Goal: Information Seeking & Learning: Check status

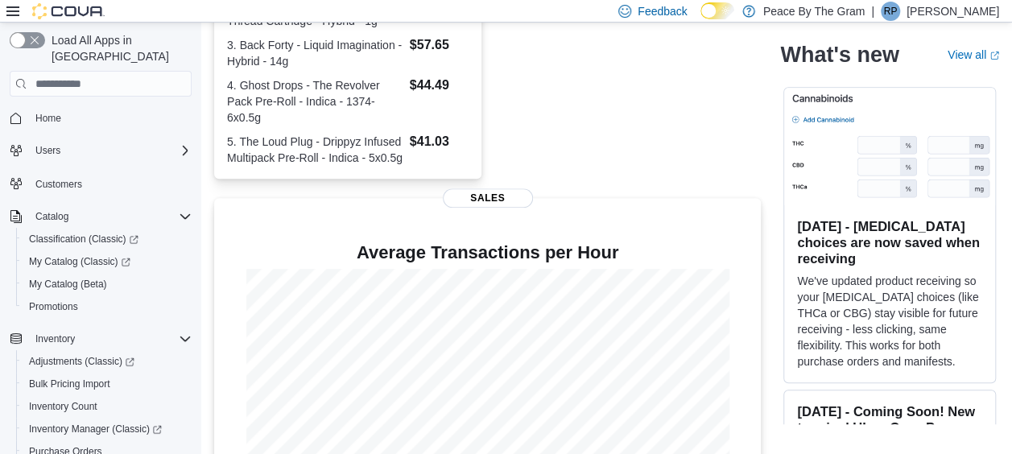
scroll to position [552, 0]
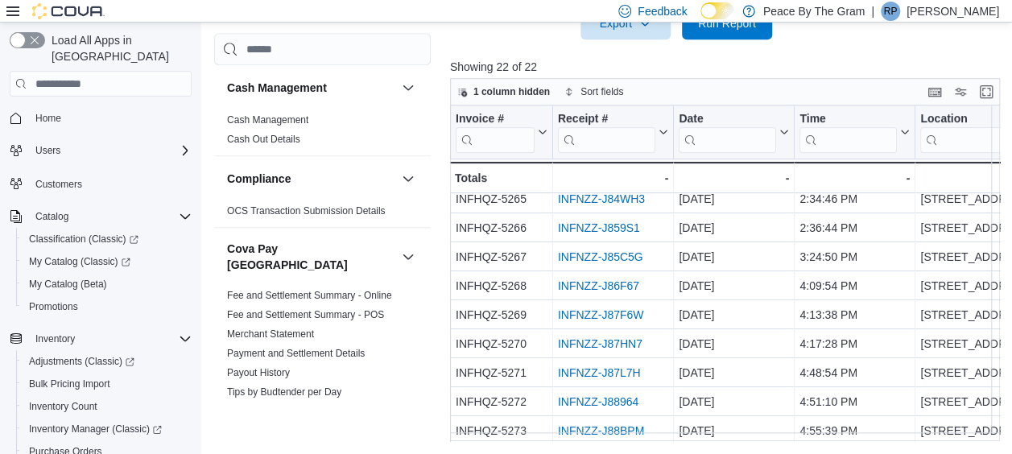
scroll to position [397, 0]
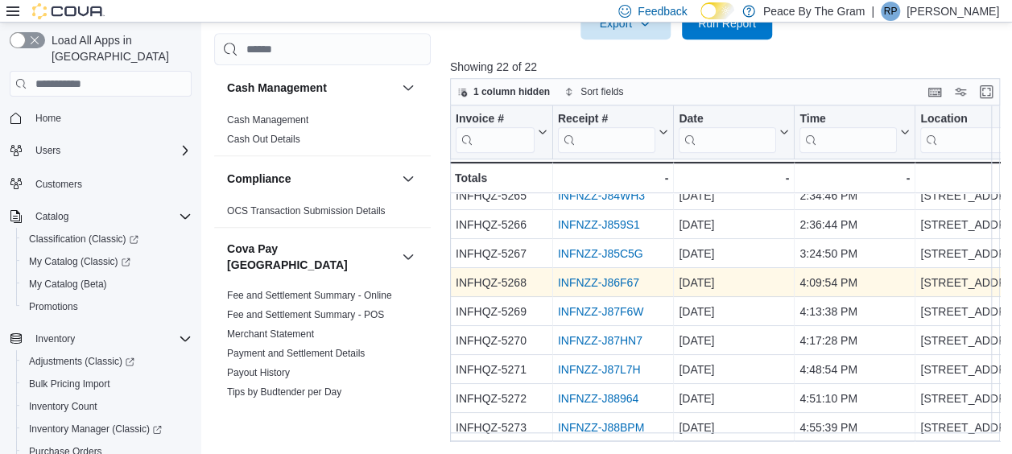
click at [592, 276] on link "INFNZZ-J86F67" at bounding box center [598, 282] width 81 height 13
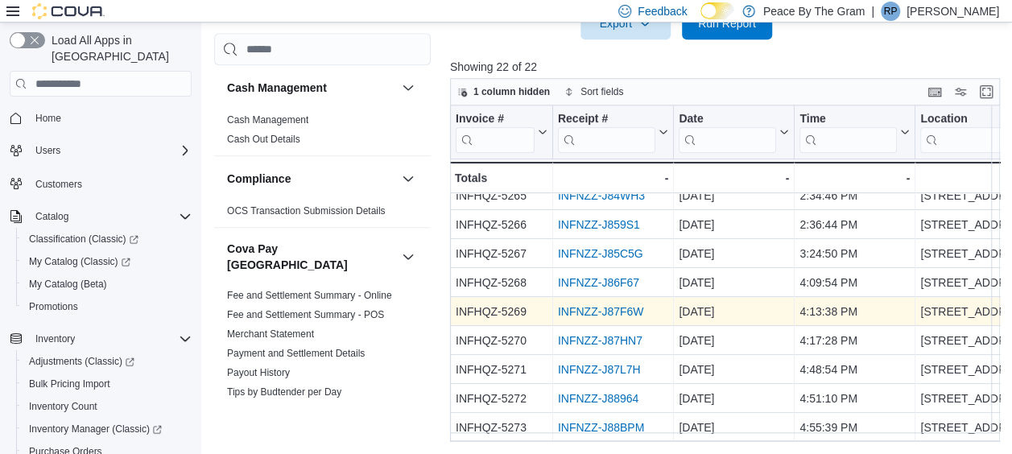
click at [607, 305] on link "INFNZZ-J87F6W" at bounding box center [601, 311] width 86 height 13
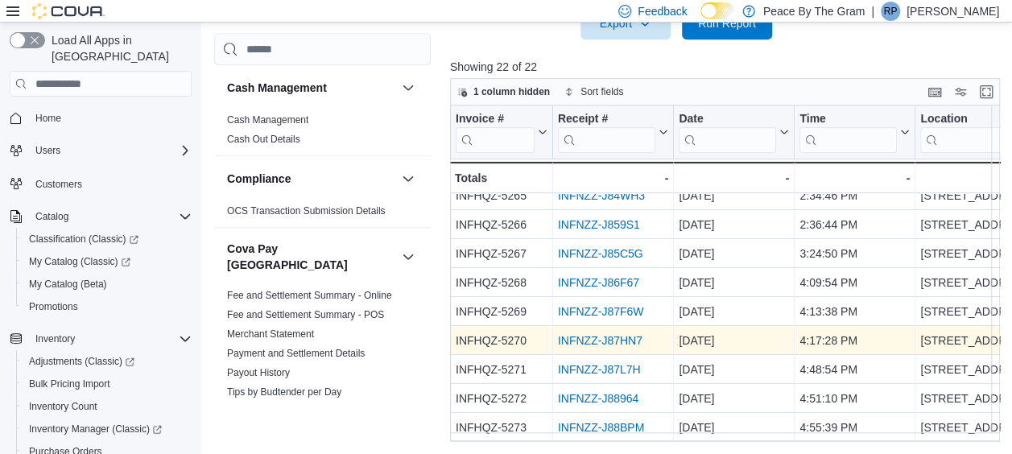
click at [603, 334] on link "INFNZZ-J87HN7" at bounding box center [600, 340] width 85 height 13
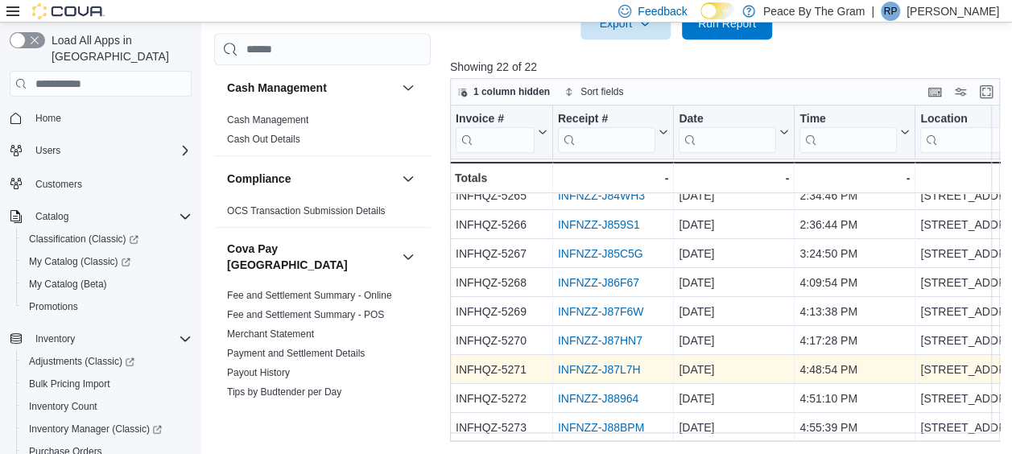
click at [615, 363] on link "INFNZZ-J87L7H" at bounding box center [599, 369] width 83 height 13
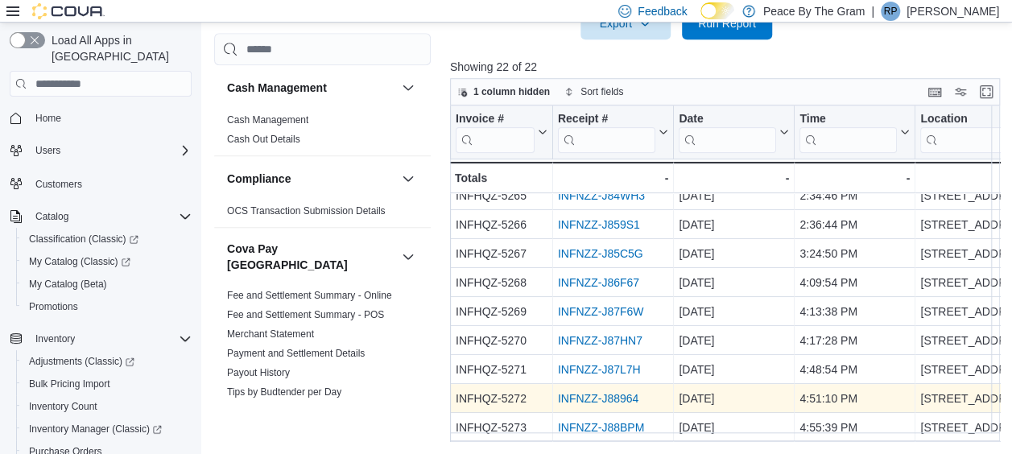
click at [585, 392] on link "INFNZZ-J88964" at bounding box center [598, 398] width 80 height 13
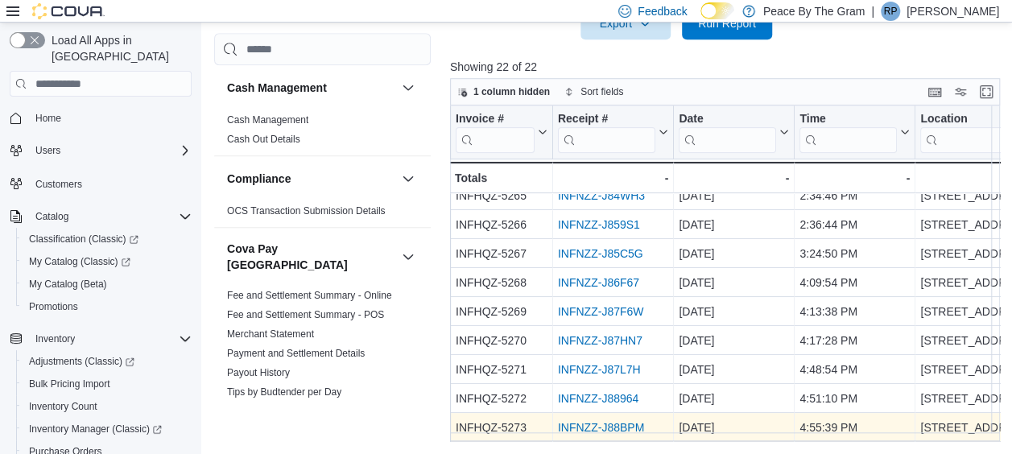
click at [600, 421] on link "INFNZZ-J88BPM" at bounding box center [601, 427] width 86 height 13
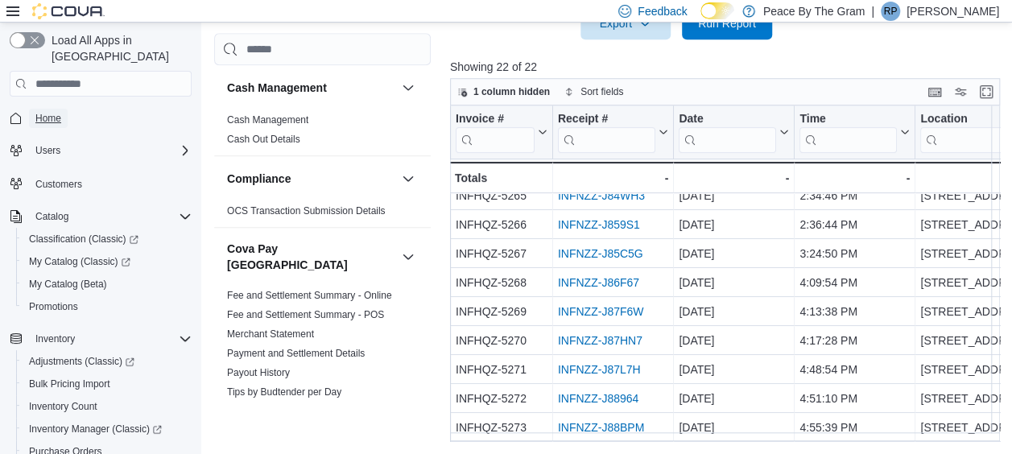
click at [48, 112] on span "Home" at bounding box center [48, 118] width 26 height 13
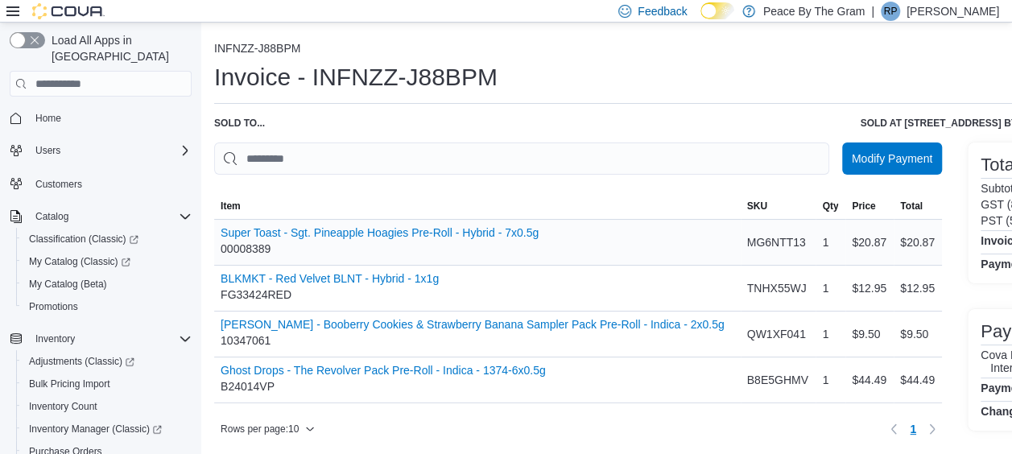
scroll to position [11, 0]
